Goal: Book appointment/travel/reservation

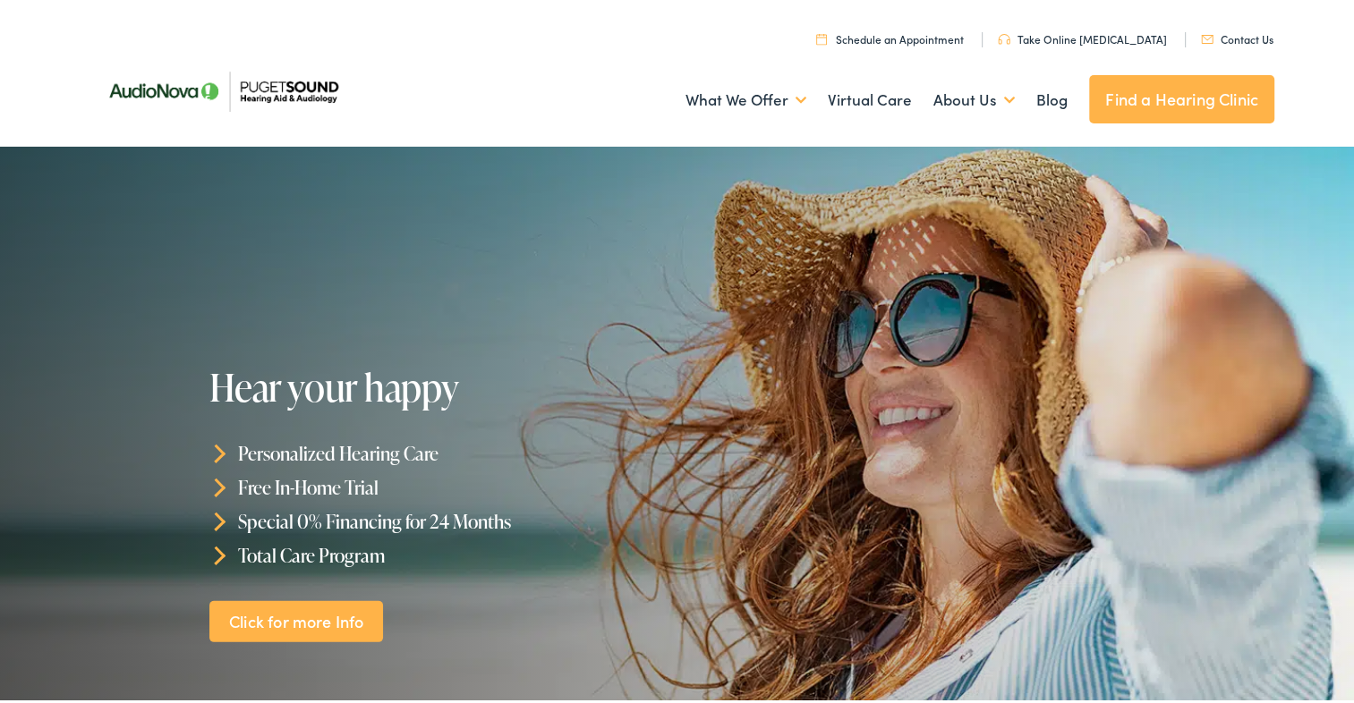
click at [873, 30] on link "Schedule an Appointment" at bounding box center [890, 35] width 148 height 15
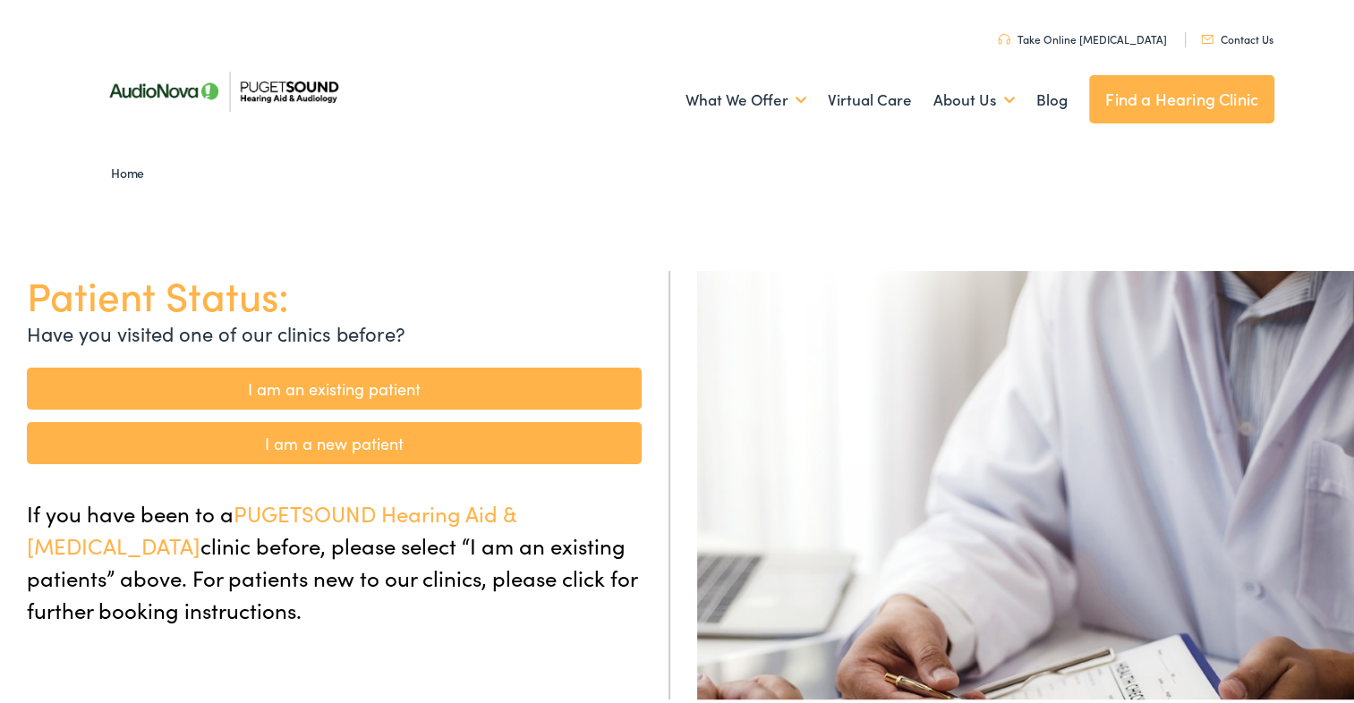
click at [1117, 100] on link "Find a Hearing Clinic" at bounding box center [1181, 96] width 185 height 48
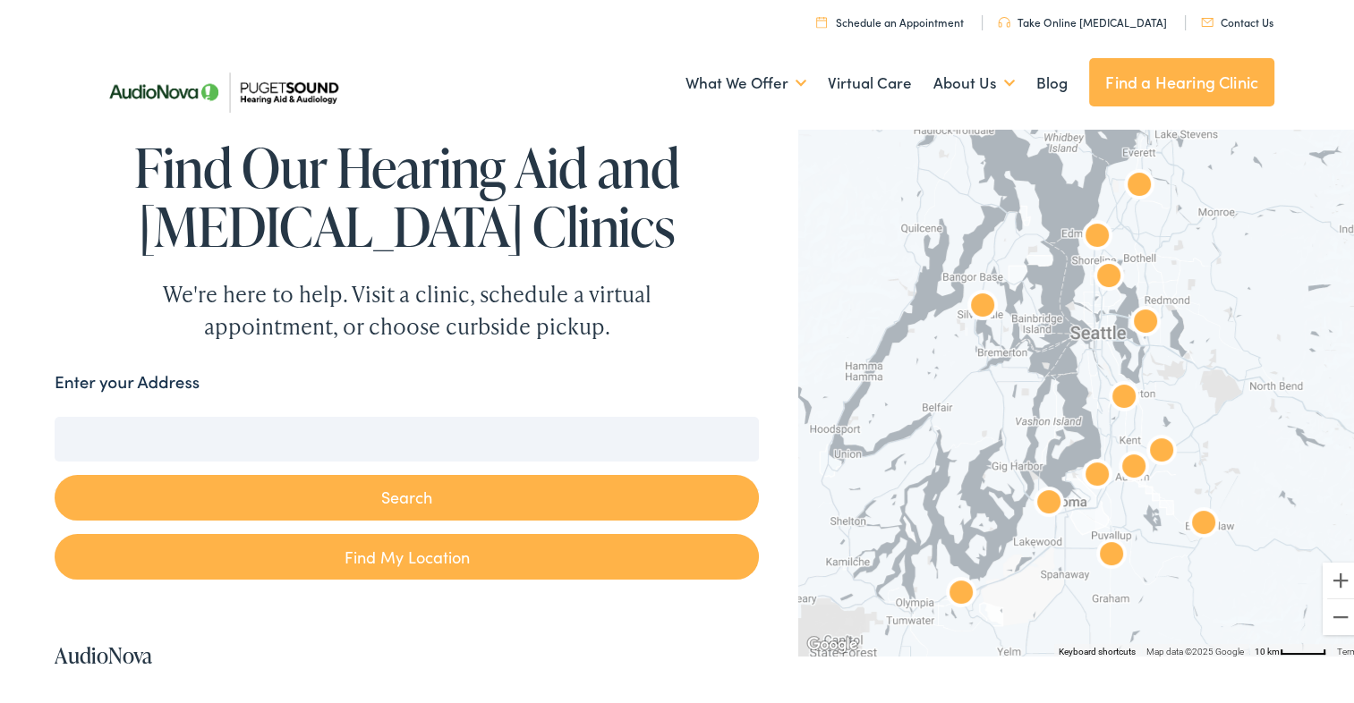
click at [1121, 460] on img "AudioNova" at bounding box center [1133, 465] width 57 height 57
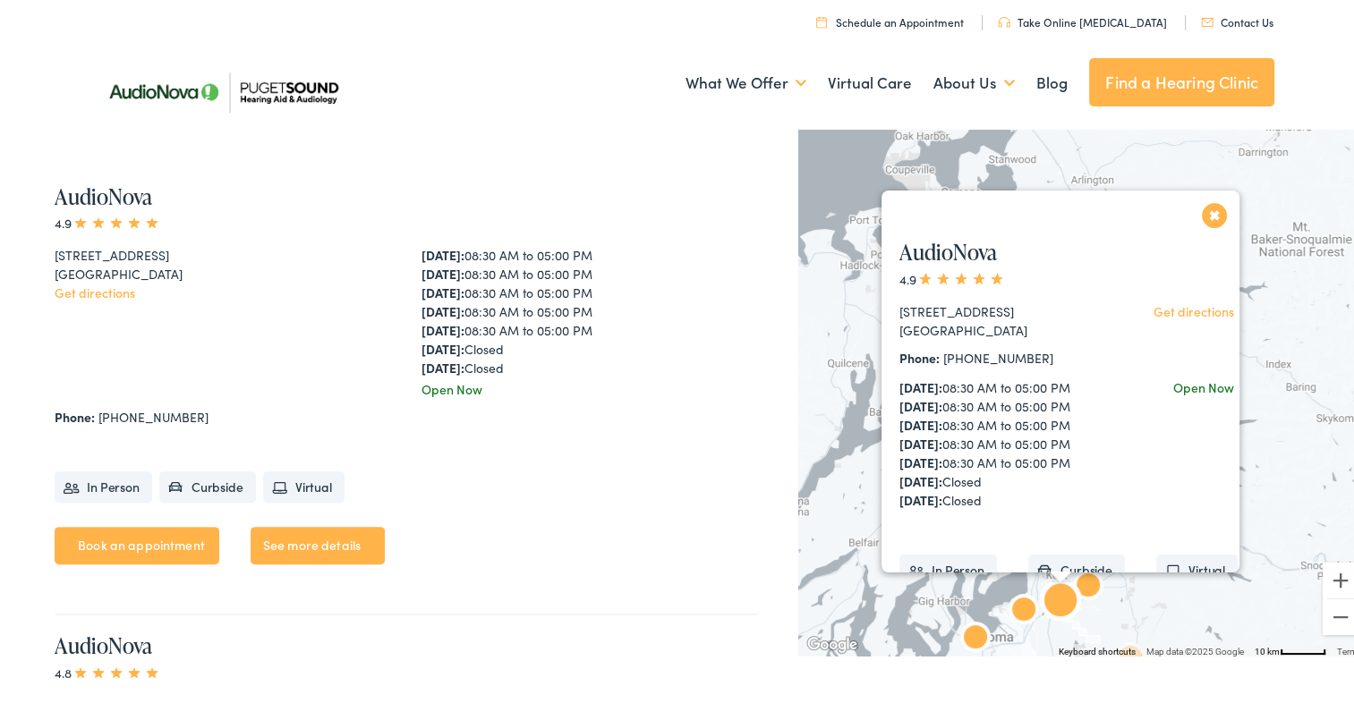
scroll to position [460, 0]
